Goal: Task Accomplishment & Management: Use online tool/utility

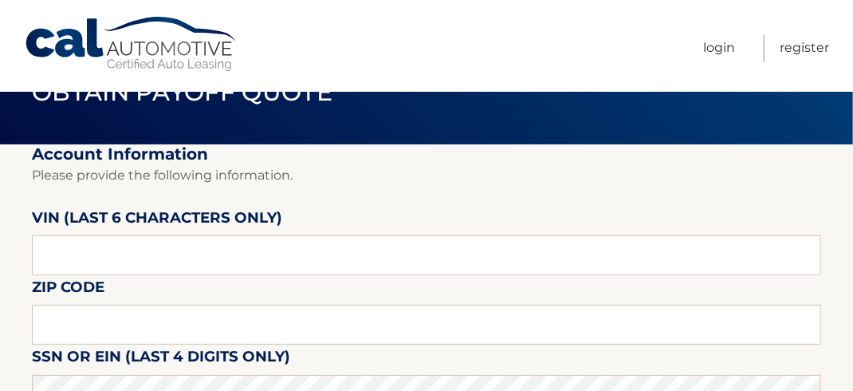
scroll to position [80, 0]
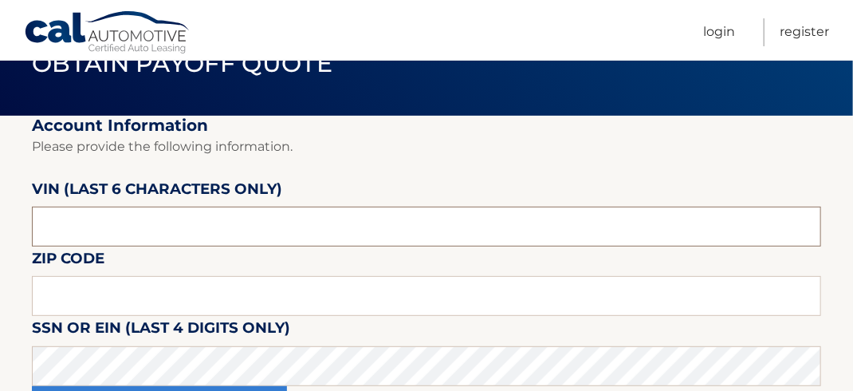
click at [122, 229] on input "text" at bounding box center [427, 227] width 790 height 40
type input "708016"
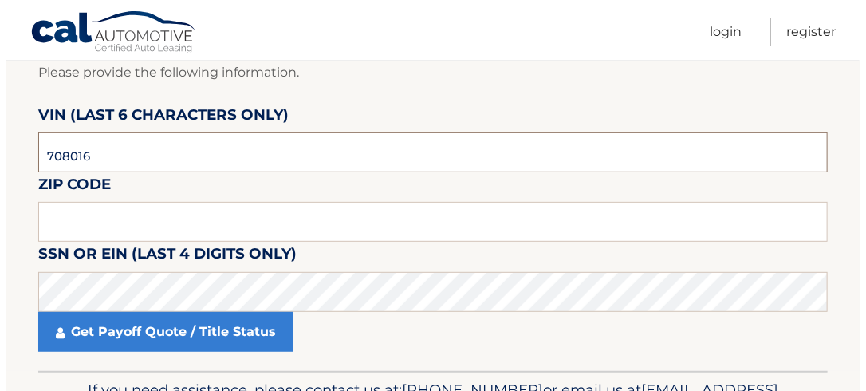
scroll to position [160, 0]
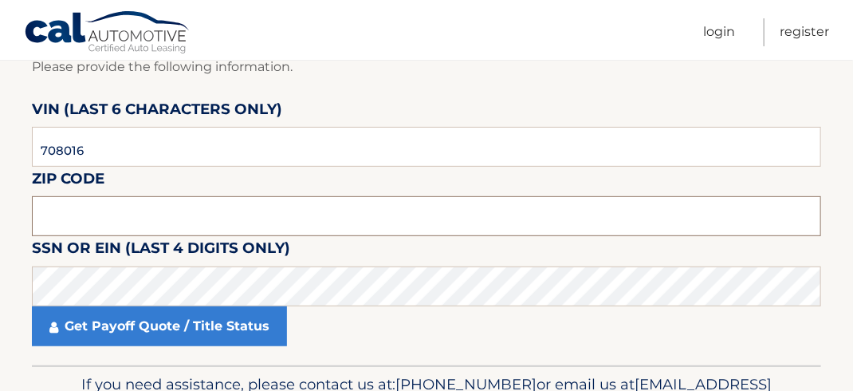
click at [104, 219] on input "text" at bounding box center [427, 216] width 790 height 40
type input "08831"
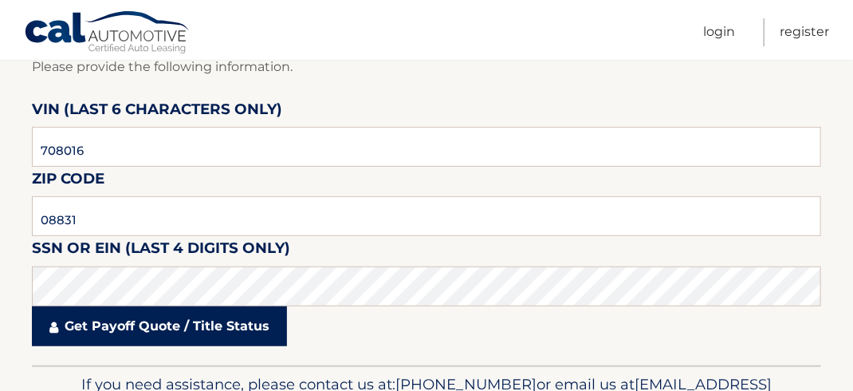
click at [99, 337] on link "Get Payoff Quote / Title Status" at bounding box center [159, 326] width 255 height 40
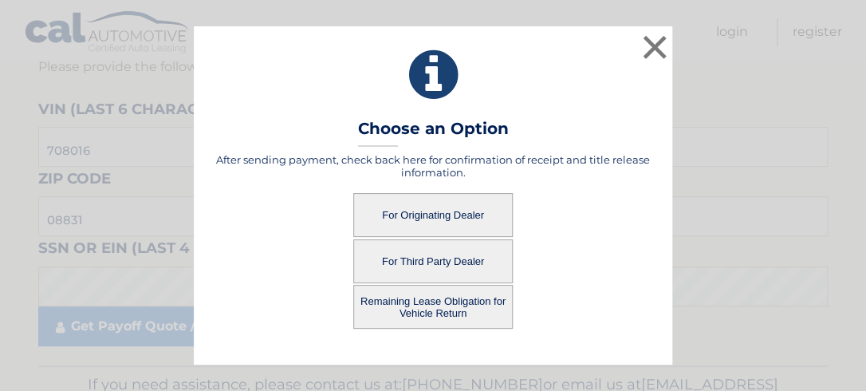
click at [438, 216] on button "For Originating Dealer" at bounding box center [433, 215] width 160 height 44
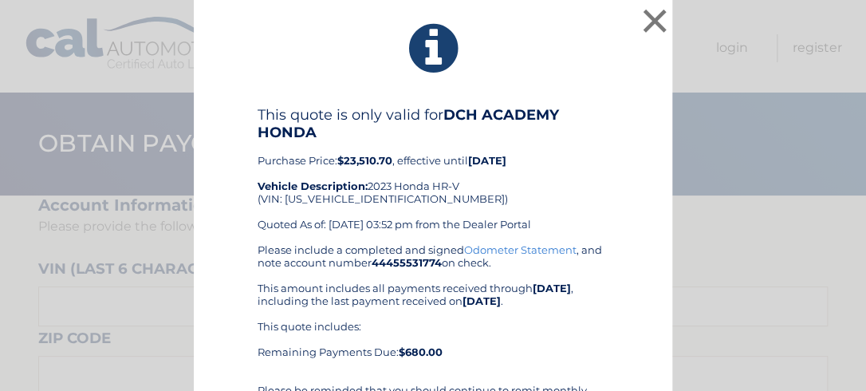
click at [740, 258] on div "× This quote is only valid for DCH ACADEMY HONDA Purchase Price: $23,510.70 , e…" at bounding box center [432, 348] width 853 height 697
